Goal: Task Accomplishment & Management: Complete application form

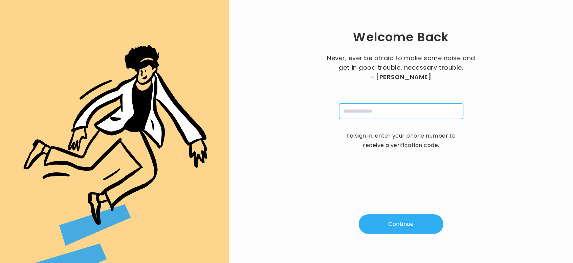
click at [367, 114] on input "tel" at bounding box center [401, 112] width 124 height 16
type input "**********"
click at [394, 223] on button "Continue" at bounding box center [401, 225] width 85 height 20
type input "*"
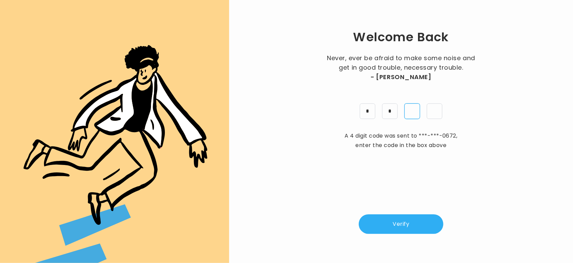
type input "*"
click at [394, 223] on button "Verify" at bounding box center [401, 225] width 85 height 20
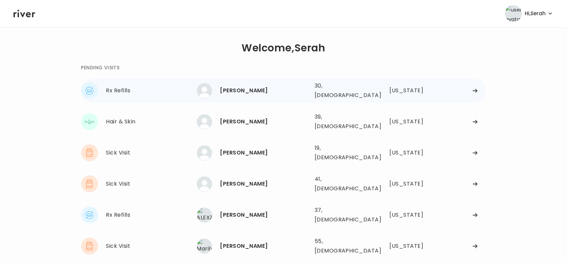
click at [249, 86] on div "Brooke Leach" at bounding box center [264, 90] width 89 height 9
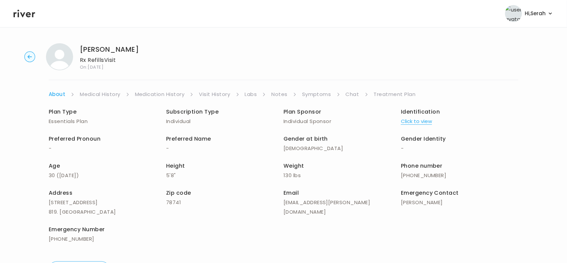
click at [315, 92] on link "Symptoms" at bounding box center [316, 94] width 29 height 9
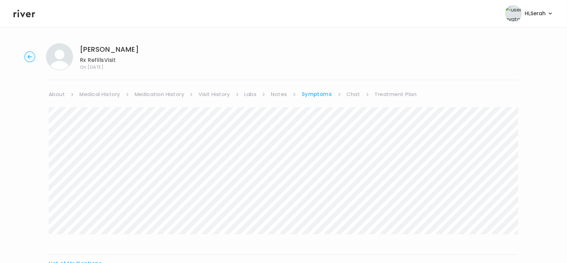
scroll to position [85, 0]
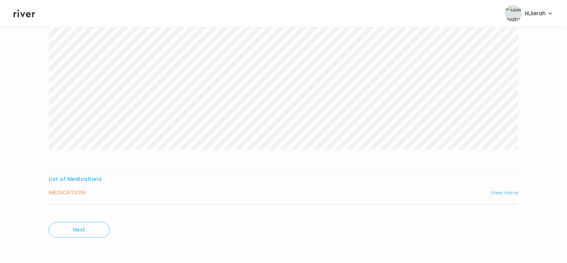
click at [505, 195] on button "View more" at bounding box center [504, 193] width 27 height 8
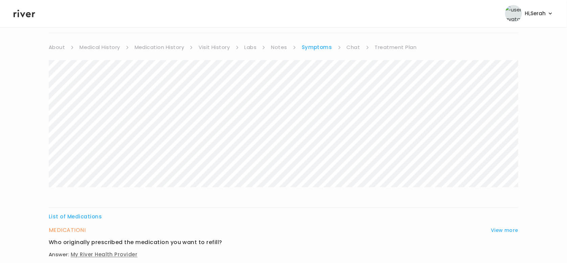
scroll to position [0, 0]
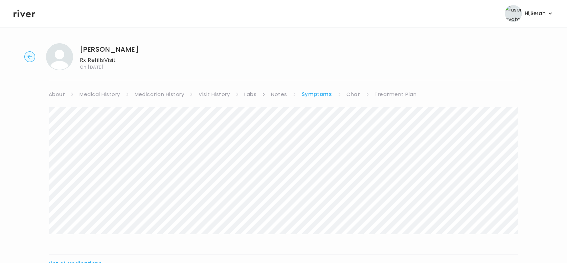
click at [157, 93] on link "Medication History" at bounding box center [160, 94] width 50 height 9
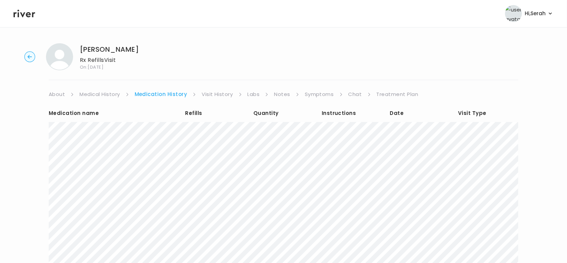
click at [350, 92] on link "Chat" at bounding box center [356, 94] width 14 height 9
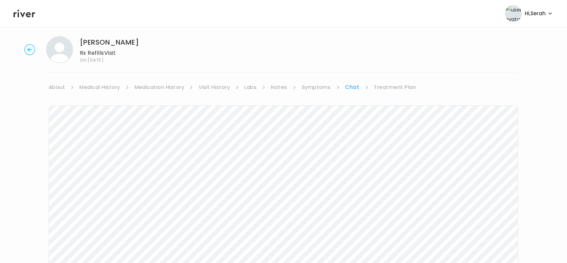
scroll to position [7, 0]
click at [313, 86] on link "Symptoms" at bounding box center [316, 87] width 29 height 9
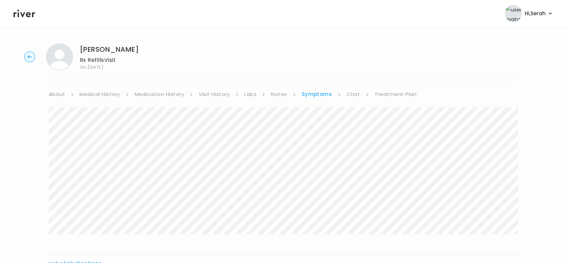
click at [396, 95] on link "Treatment Plan" at bounding box center [396, 94] width 42 height 9
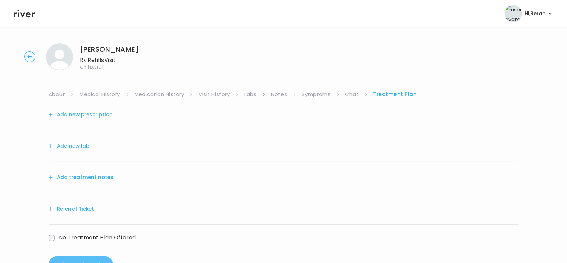
click at [95, 116] on button "Add new prescription" at bounding box center [81, 114] width 64 height 9
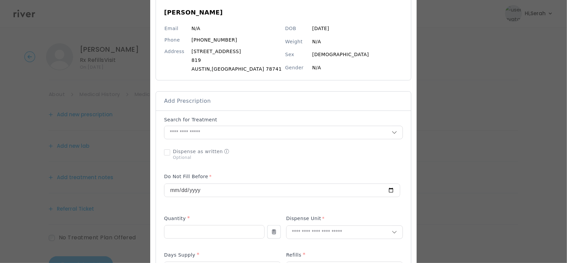
scroll to position [68, 0]
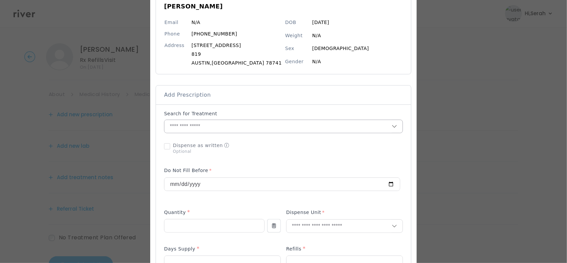
click at [202, 127] on input "text" at bounding box center [278, 126] width 227 height 13
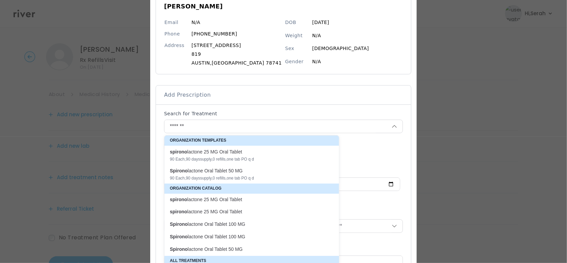
click at [247, 224] on p "Spirono lactone Oral Tablet 100 MG" at bounding box center [248, 224] width 156 height 6
type input "**********"
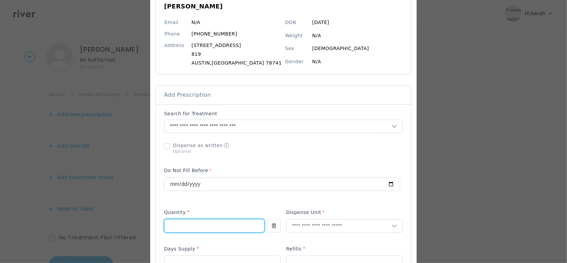
click at [218, 226] on input "number" at bounding box center [215, 226] width 100 height 13
type input "**"
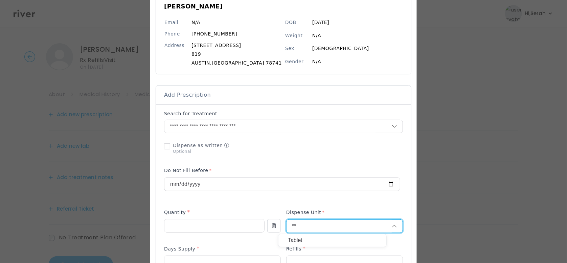
type input "**"
click at [326, 238] on p "Tablet" at bounding box center [332, 241] width 89 height 10
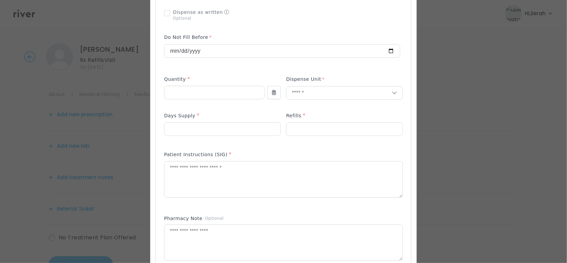
scroll to position [206, 0]
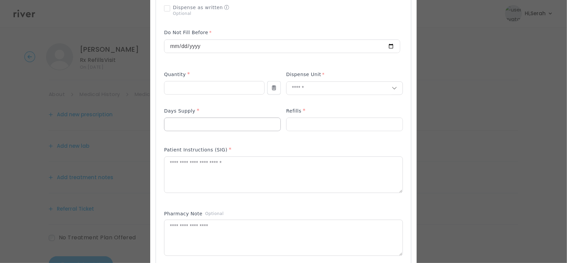
click at [203, 122] on input "number" at bounding box center [223, 124] width 116 height 13
type input "**"
type input "*"
click at [204, 163] on textarea at bounding box center [284, 175] width 238 height 36
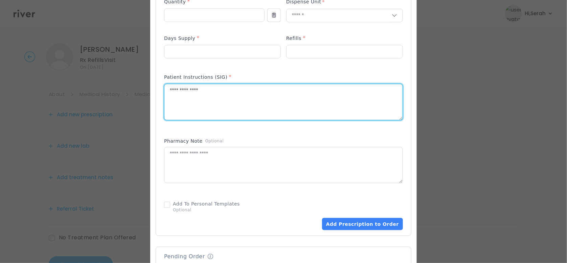
scroll to position [279, 0]
type textarea "**********"
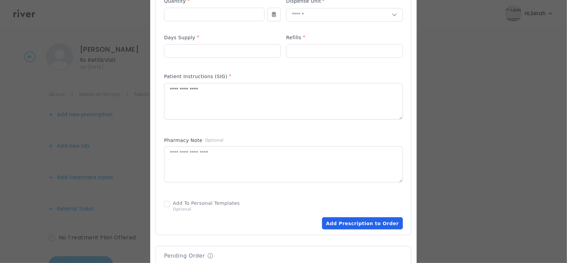
click at [349, 226] on button "Add Prescription to Order" at bounding box center [362, 224] width 81 height 12
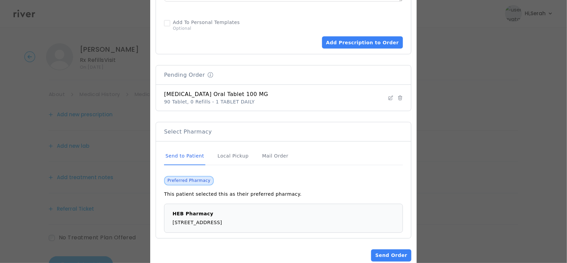
scroll to position [474, 0]
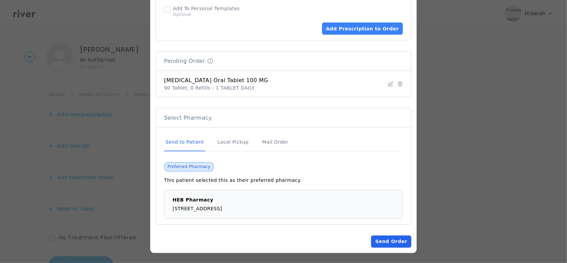
click at [373, 241] on button "Send Order" at bounding box center [391, 242] width 40 height 12
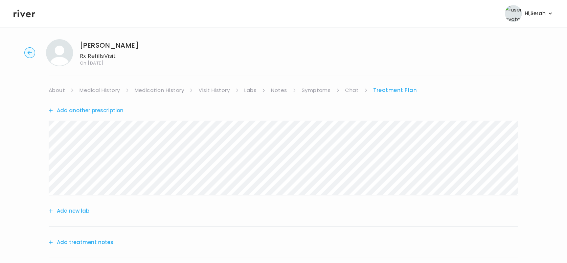
scroll to position [4, 0]
click at [81, 244] on button "Add treatment notes" at bounding box center [81, 242] width 65 height 9
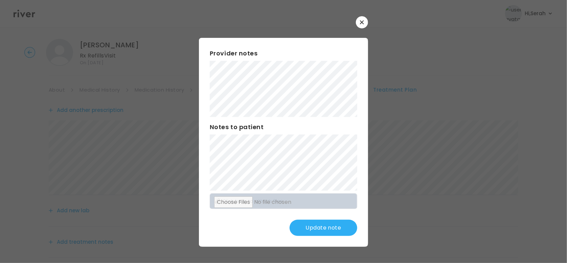
click at [341, 228] on button "Update note" at bounding box center [324, 228] width 68 height 16
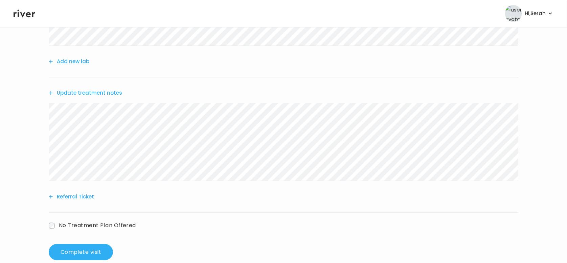
scroll to position [167, 0]
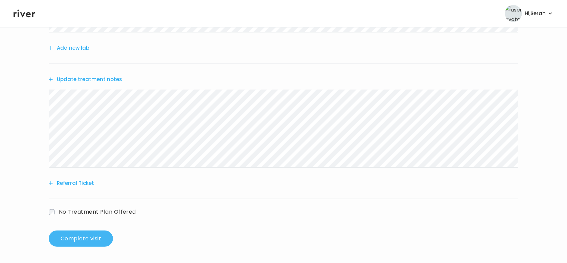
click at [77, 240] on button "Complete visit" at bounding box center [81, 239] width 64 height 16
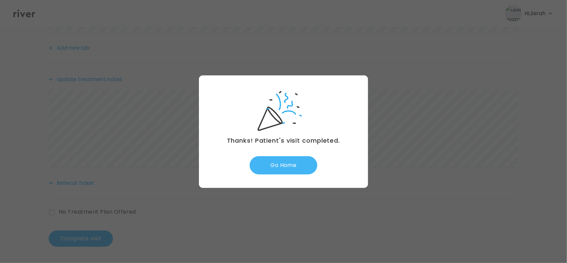
click at [279, 166] on button "Go Home" at bounding box center [284, 165] width 68 height 18
